Goal: Transaction & Acquisition: Purchase product/service

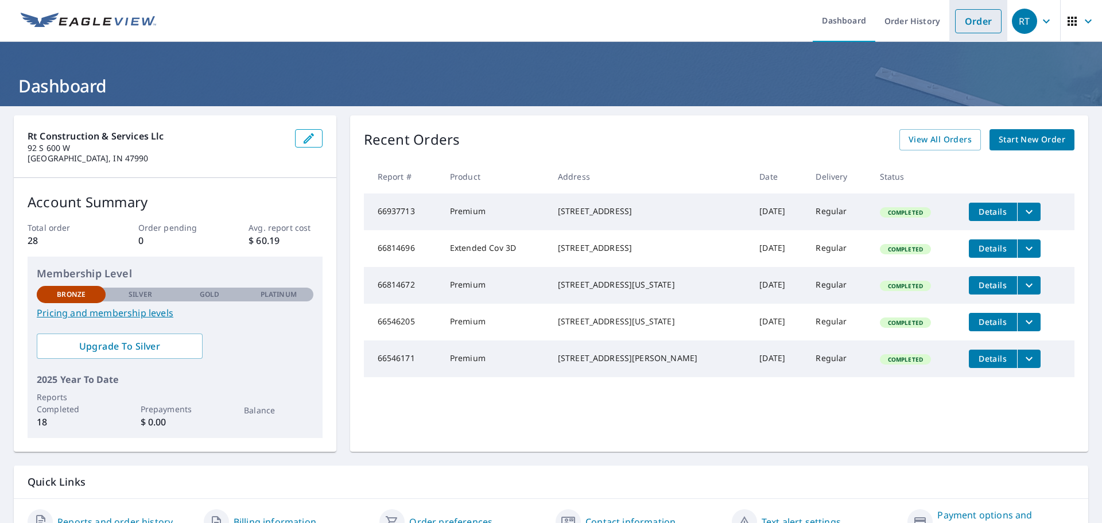
click at [973, 22] on link "Order" at bounding box center [978, 21] width 47 height 24
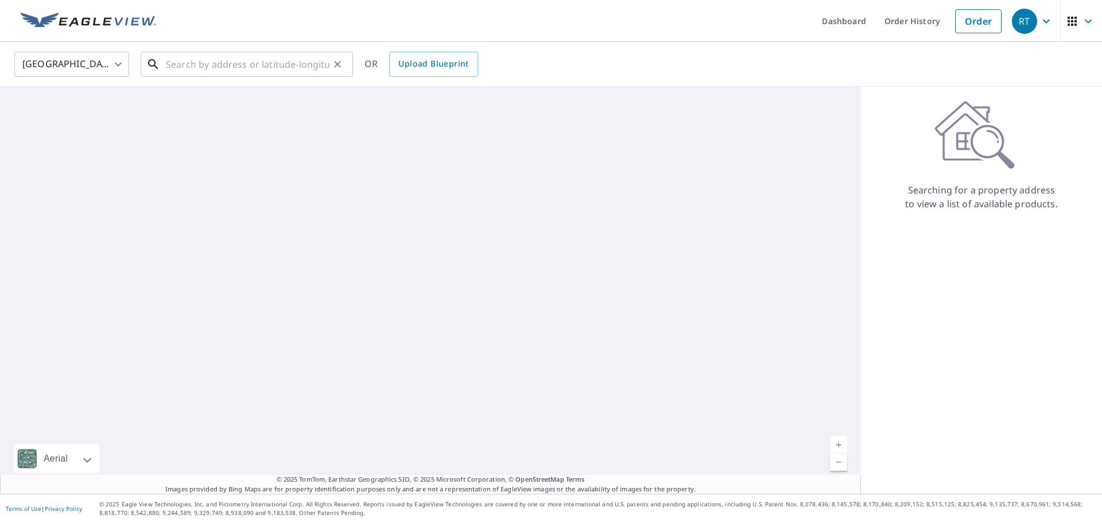
click at [296, 65] on input "text" at bounding box center [248, 64] width 164 height 32
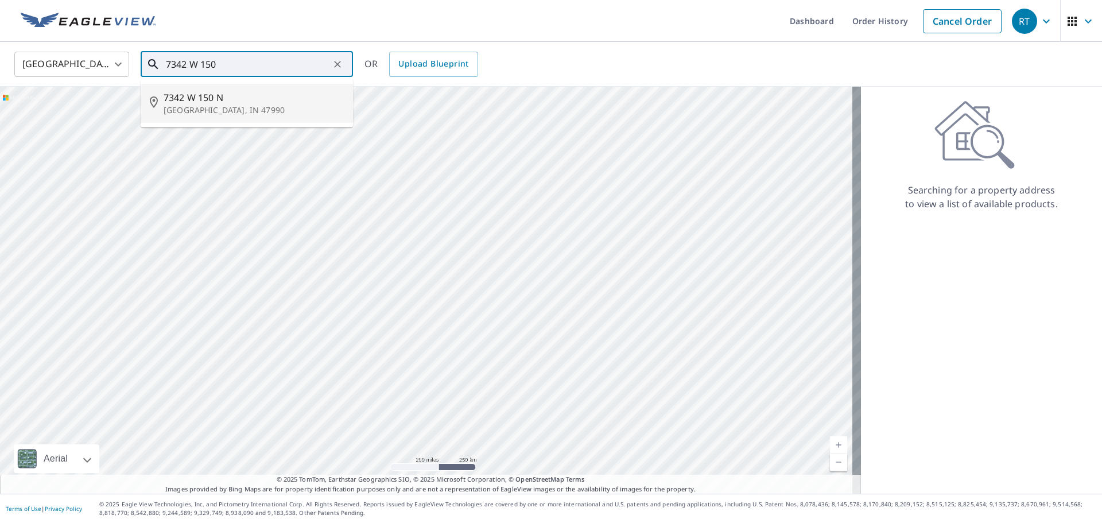
click at [264, 94] on span "7342 W 150 N" at bounding box center [254, 98] width 180 height 14
type input "[STREET_ADDRESS]"
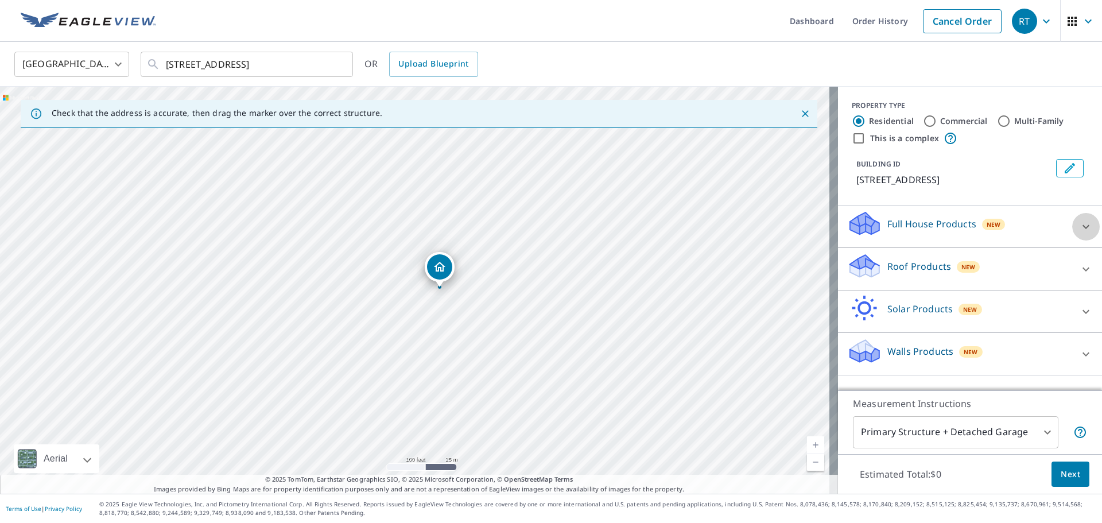
click at [1081, 223] on icon at bounding box center [1086, 227] width 14 height 14
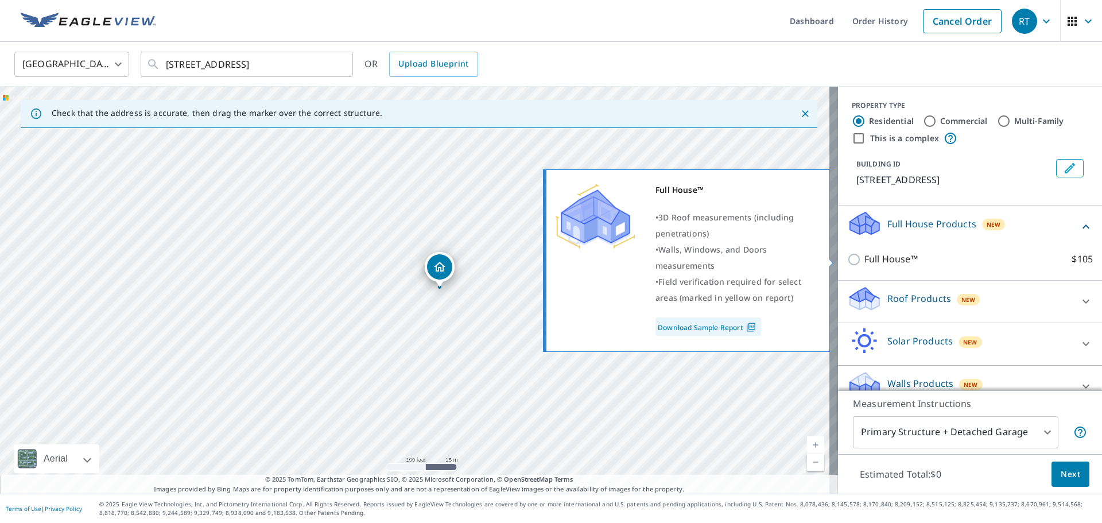
click at [847, 258] on input "Full House™ $105" at bounding box center [855, 260] width 17 height 14
checkbox input "true"
click at [1010, 432] on body "RT RT Dashboard Order History Cancel Order RT [GEOGRAPHIC_DATA] [GEOGRAPHIC_DAT…" at bounding box center [551, 261] width 1102 height 523
click li "Primary Structure Only"
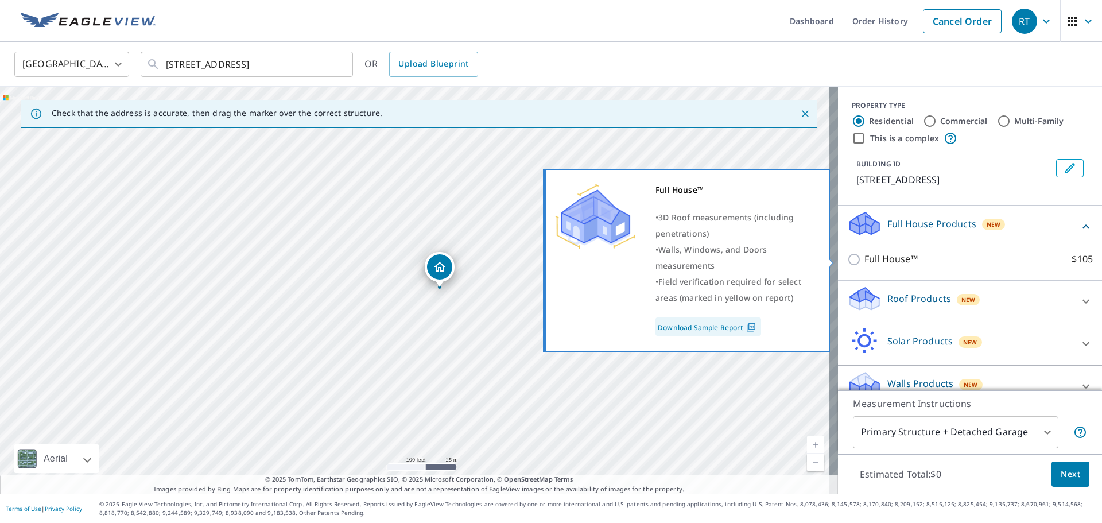
type input "2"
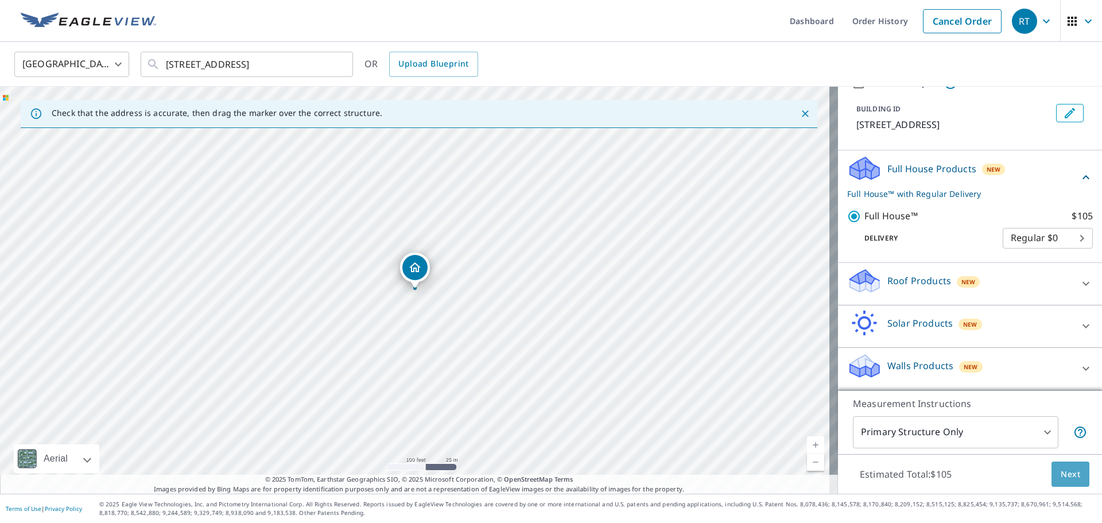
click at [1065, 475] on span "Next" at bounding box center [1071, 474] width 20 height 14
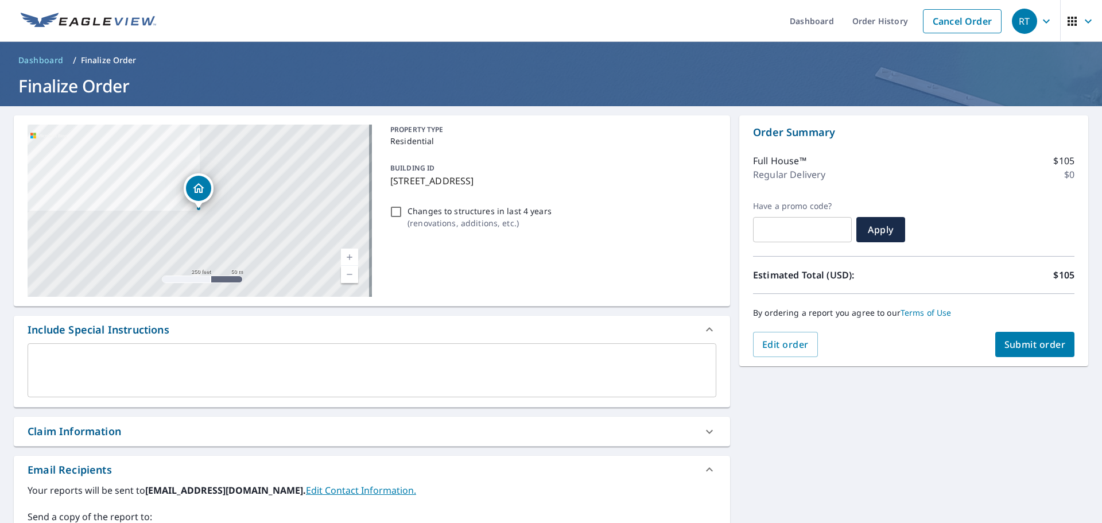
click at [1021, 350] on span "Submit order" at bounding box center [1035, 344] width 61 height 13
